Goal: Information Seeking & Learning: Learn about a topic

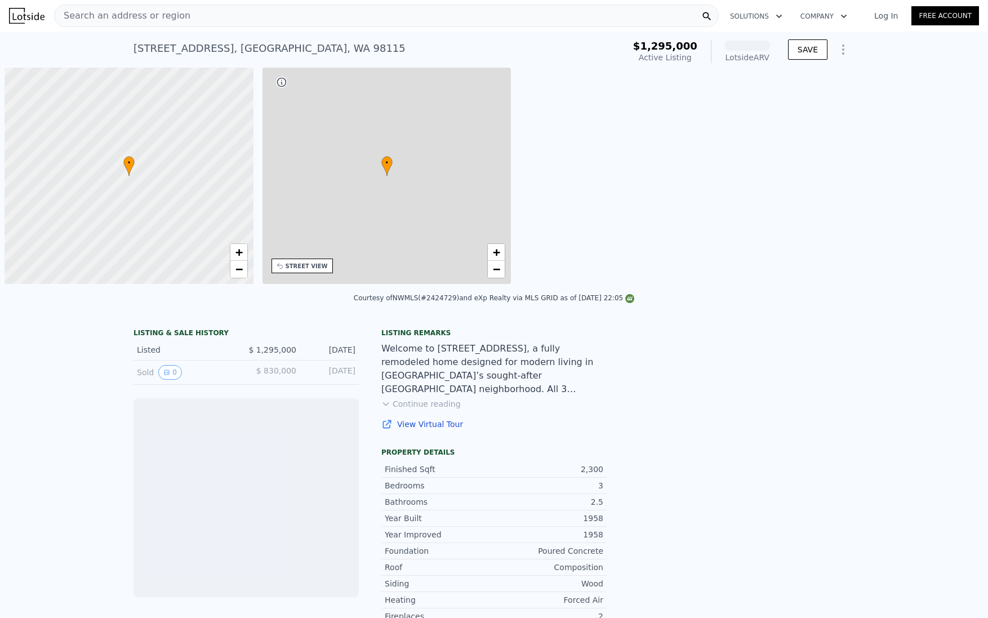
scroll to position [0, 5]
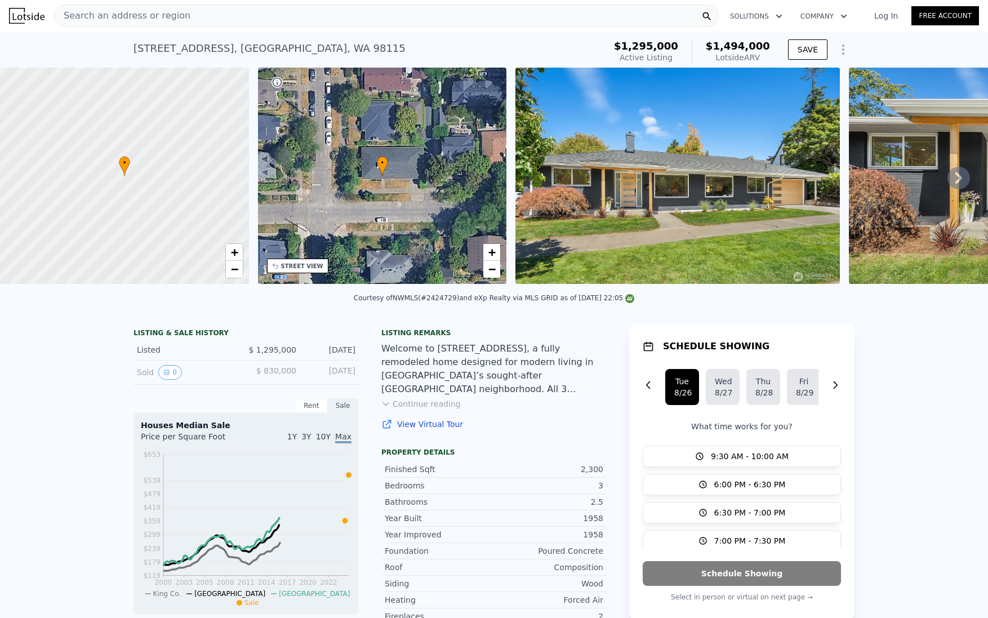
click at [954, 176] on icon at bounding box center [958, 178] width 23 height 23
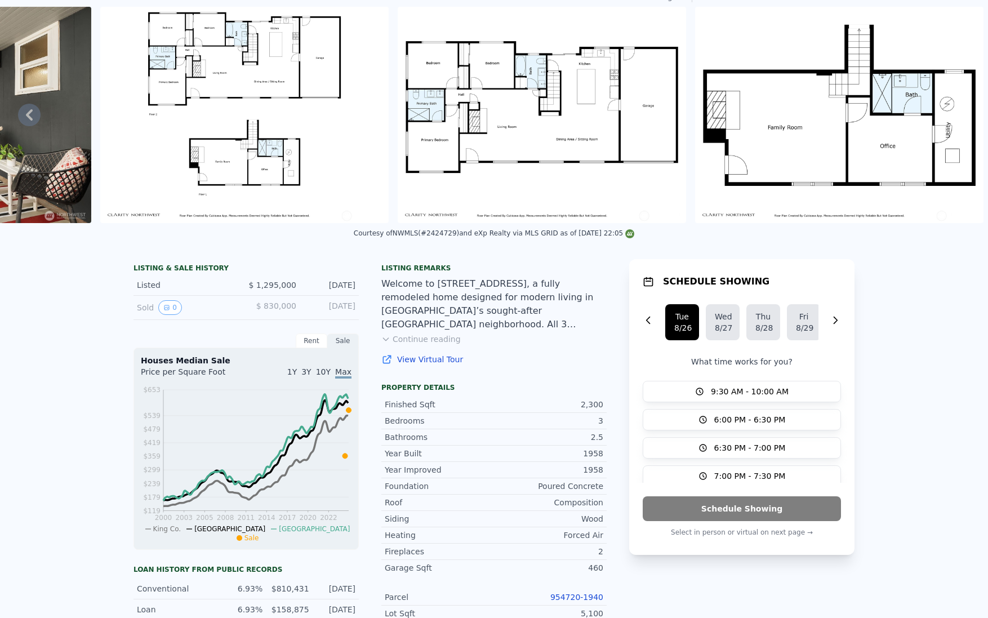
scroll to position [0, 0]
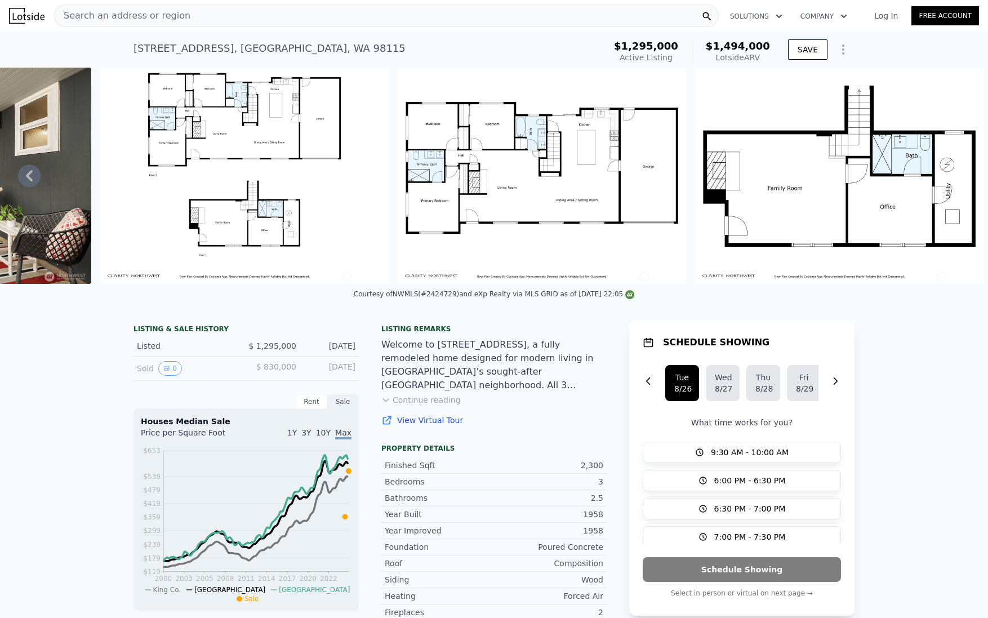
click at [522, 17] on div "Search an address or region" at bounding box center [386, 16] width 665 height 23
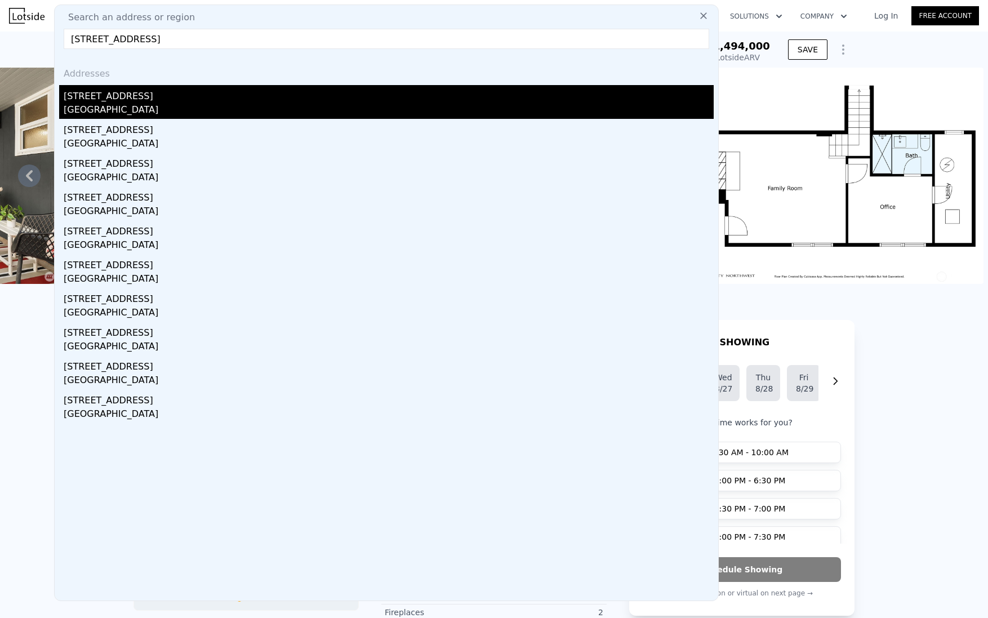
type input "[STREET_ADDRESS]"
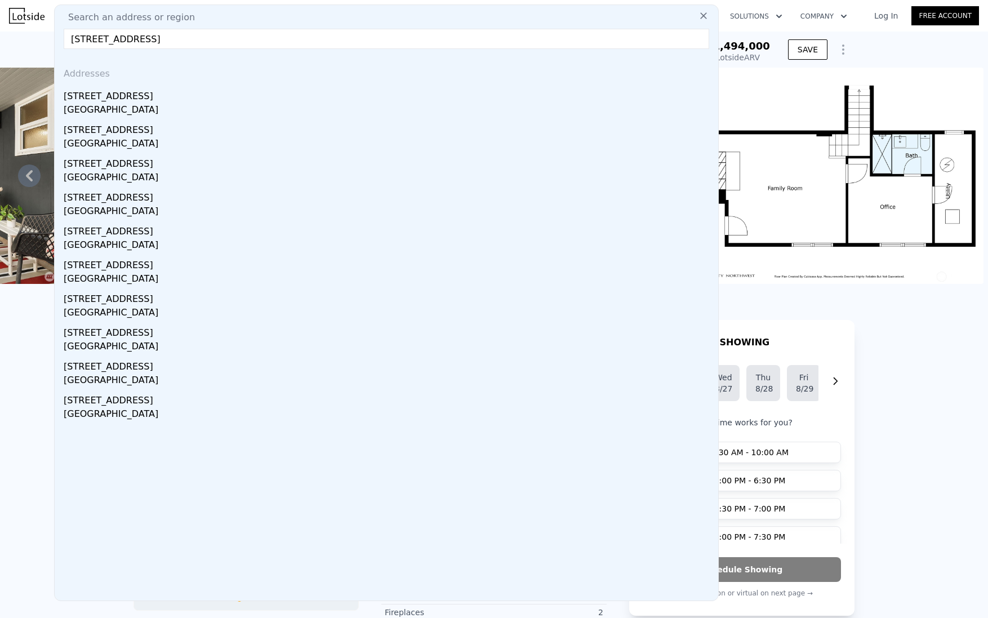
click at [238, 117] on div "[GEOGRAPHIC_DATA]" at bounding box center [389, 111] width 650 height 16
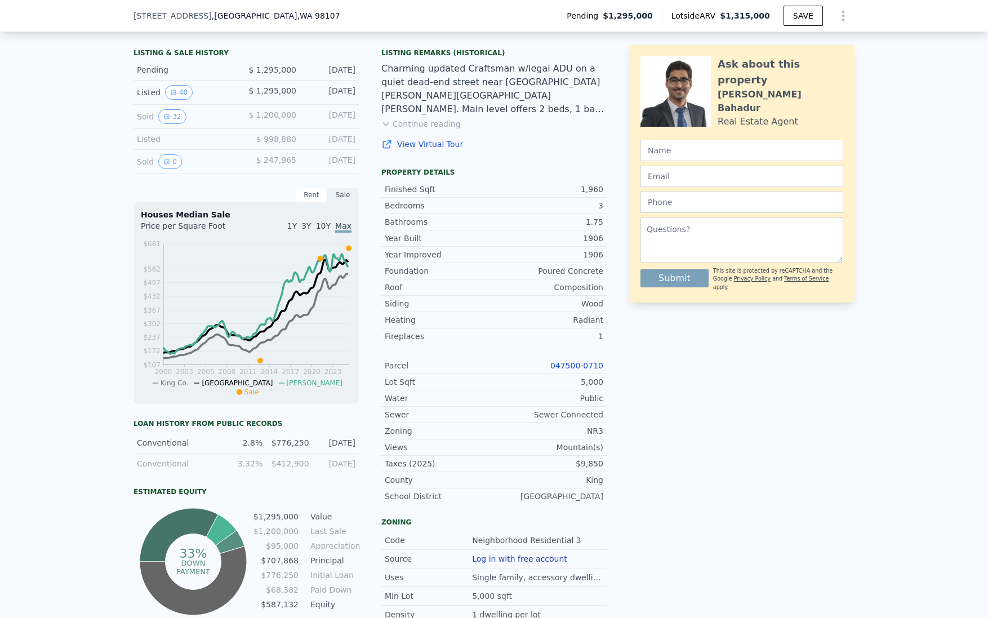
scroll to position [69, 0]
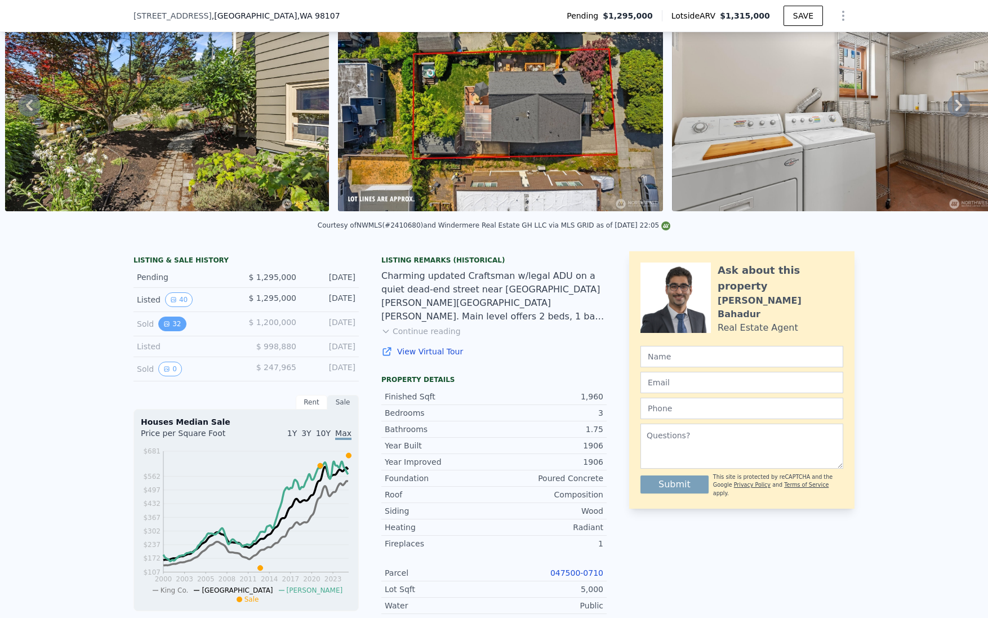
click at [167, 320] on icon "View historical data" at bounding box center [166, 323] width 7 height 7
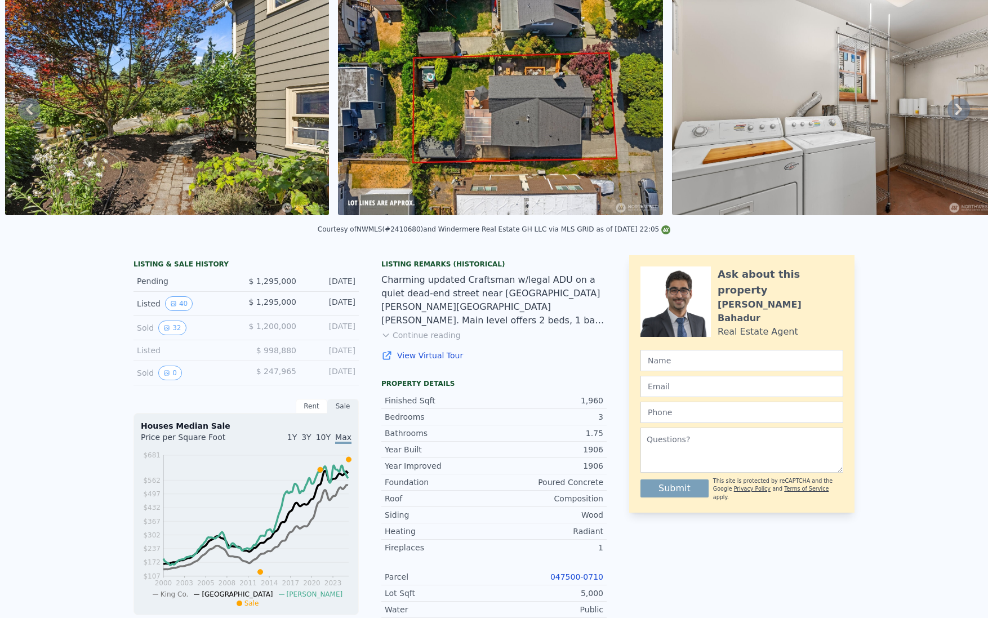
scroll to position [0, 0]
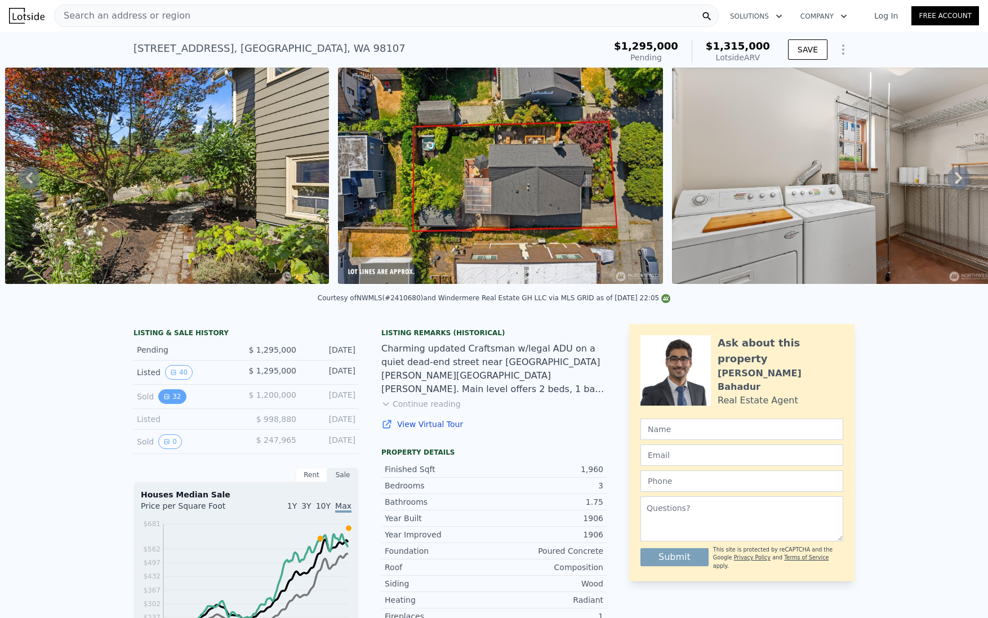
click at [172, 392] on button "32" at bounding box center [172, 396] width 28 height 15
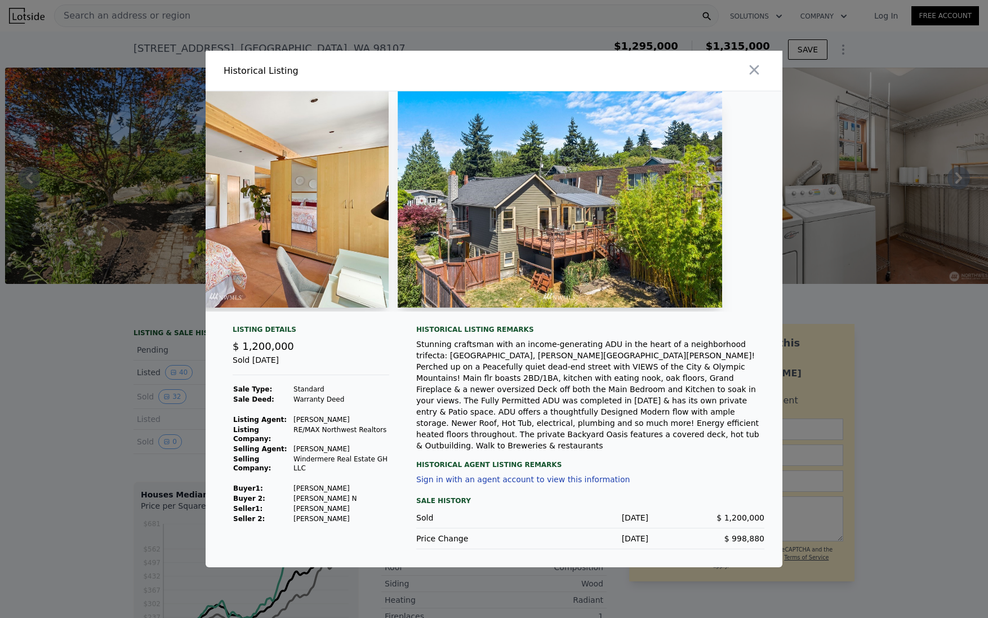
scroll to position [0, 8162]
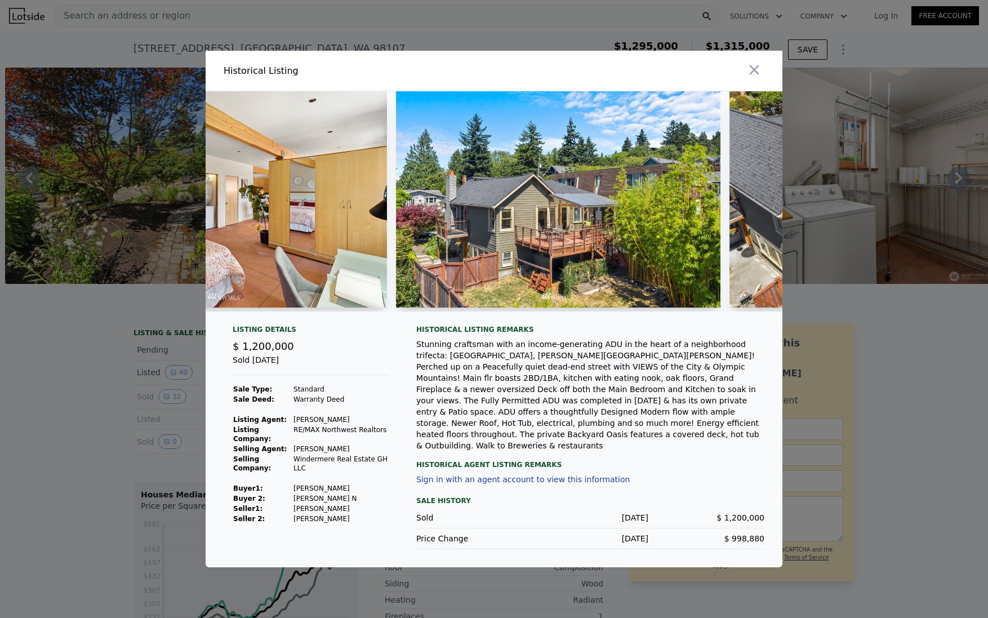
click at [928, 252] on div at bounding box center [494, 309] width 988 height 618
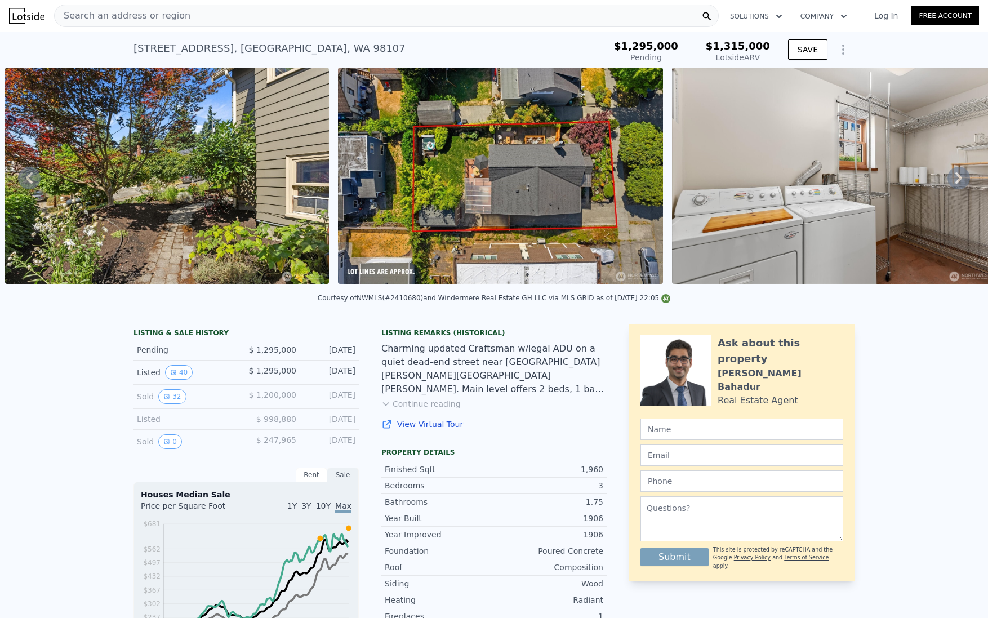
type input "3"
type input "1.5"
type input "2.75"
type input "1820"
type input "2780"
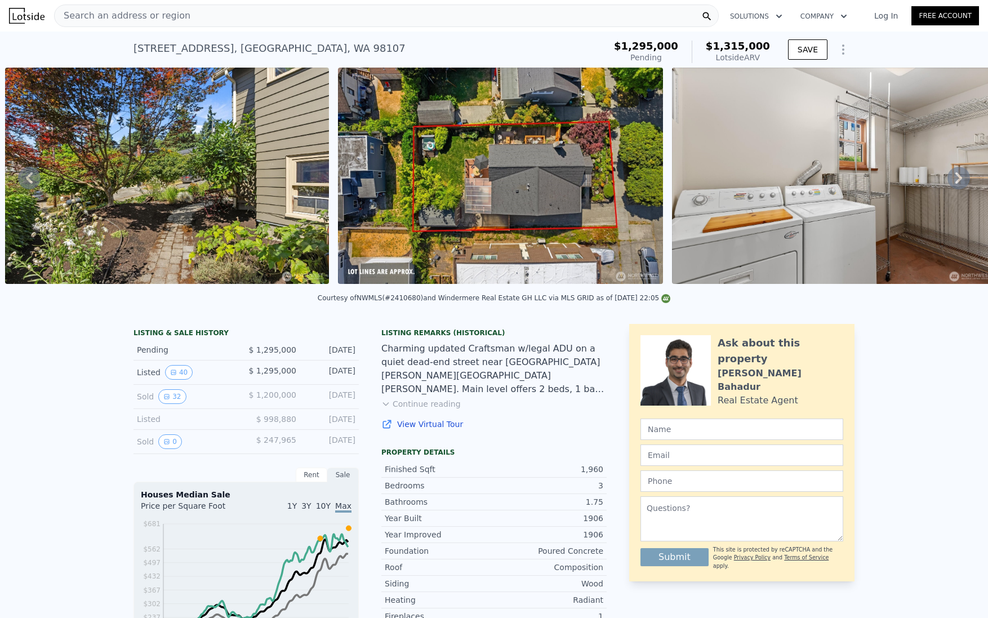
type input "3060"
type input "7680"
type input "$ 1,494,000"
type input "-$ 28,274"
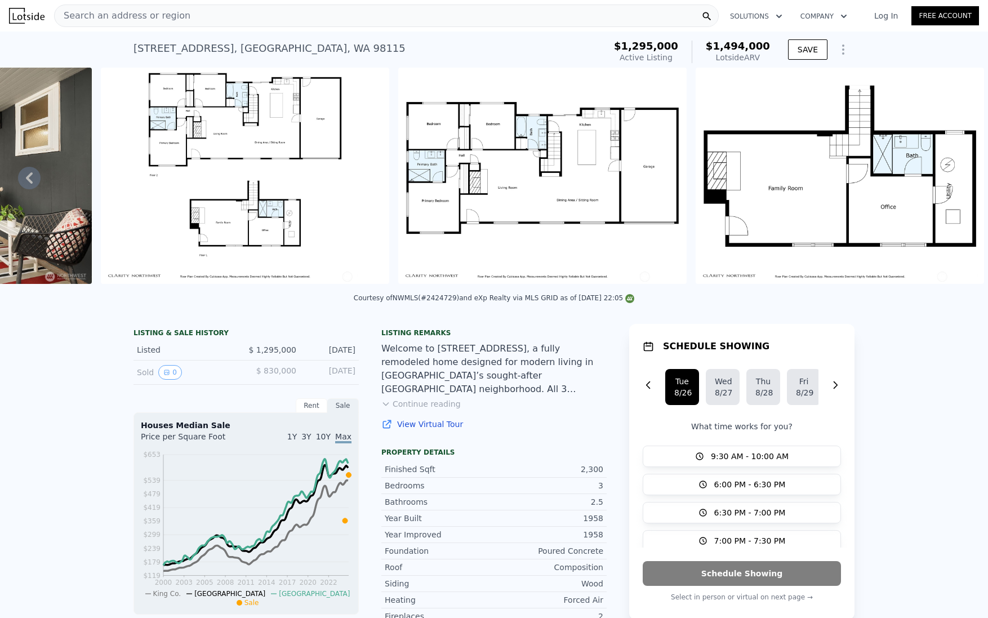
scroll to position [14, 0]
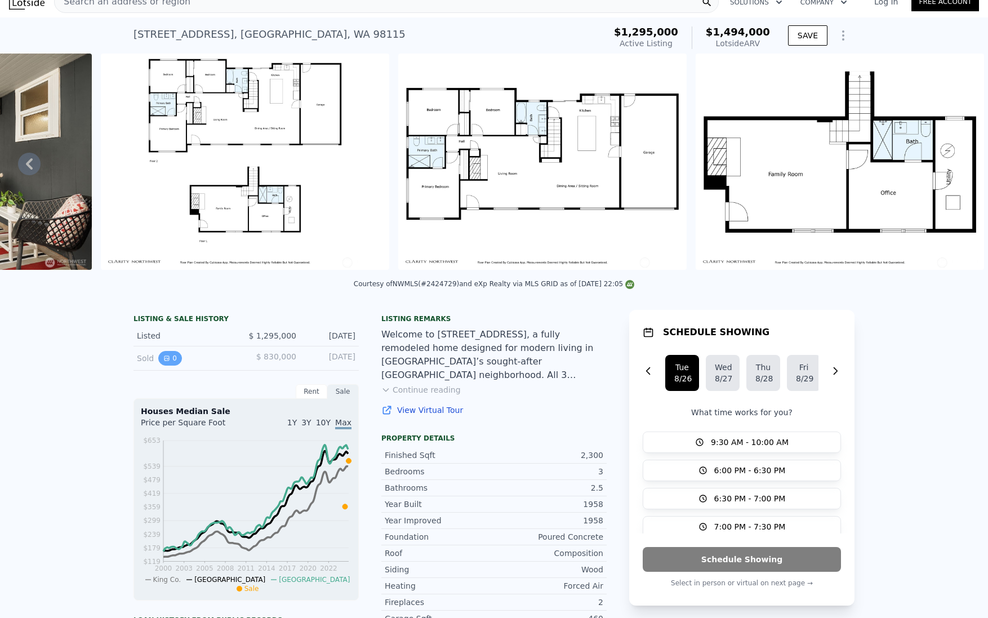
click at [173, 359] on button "0" at bounding box center [170, 358] width 24 height 15
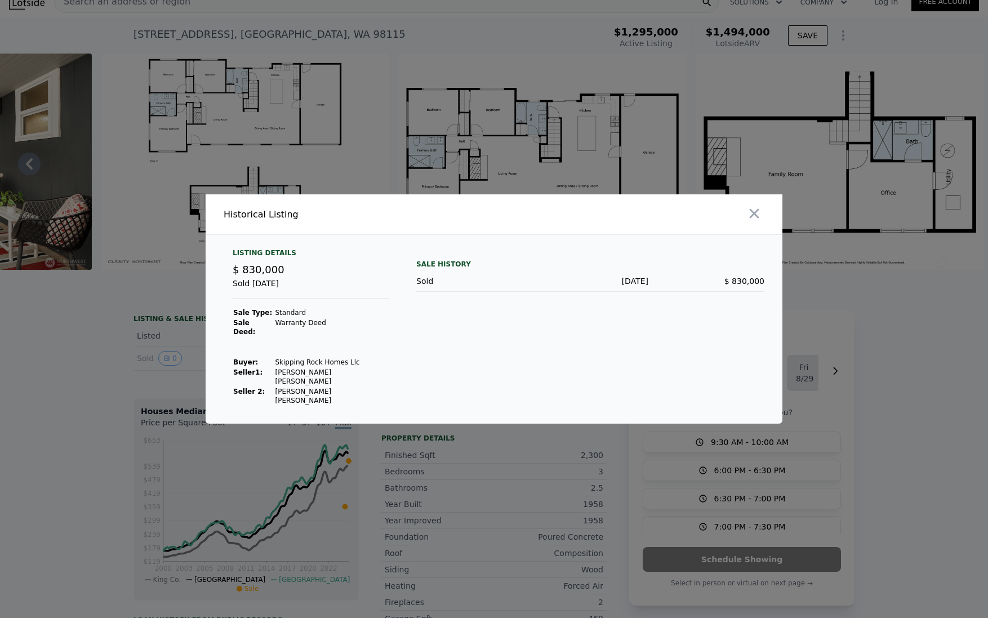
click at [314, 299] on div "Sold [DATE]" at bounding box center [311, 288] width 157 height 21
click at [757, 221] on icon "button" at bounding box center [754, 214] width 16 height 16
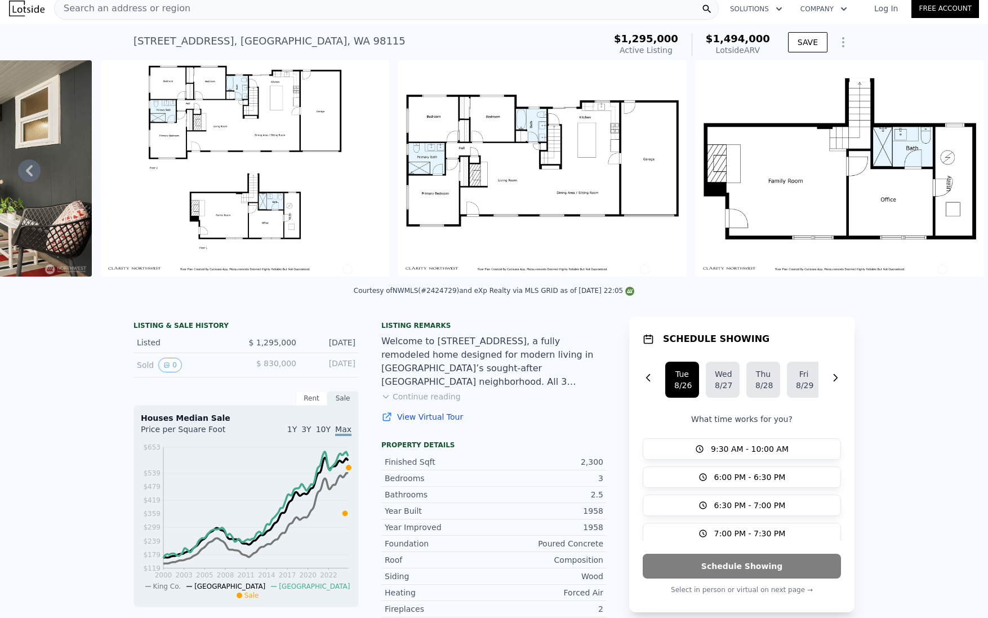
scroll to position [0, 0]
